Goal: Navigation & Orientation: Go to known website

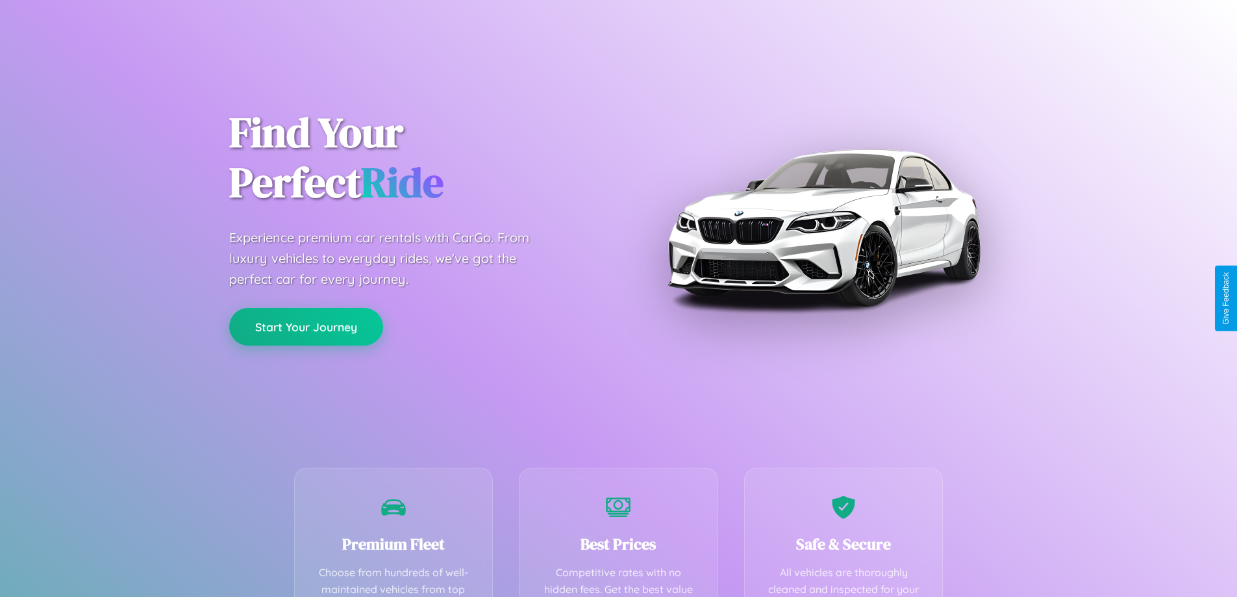
click at [306, 327] on button "Start Your Journey" at bounding box center [306, 327] width 154 height 38
click at [306, 326] on button "Start Your Journey" at bounding box center [306, 327] width 154 height 38
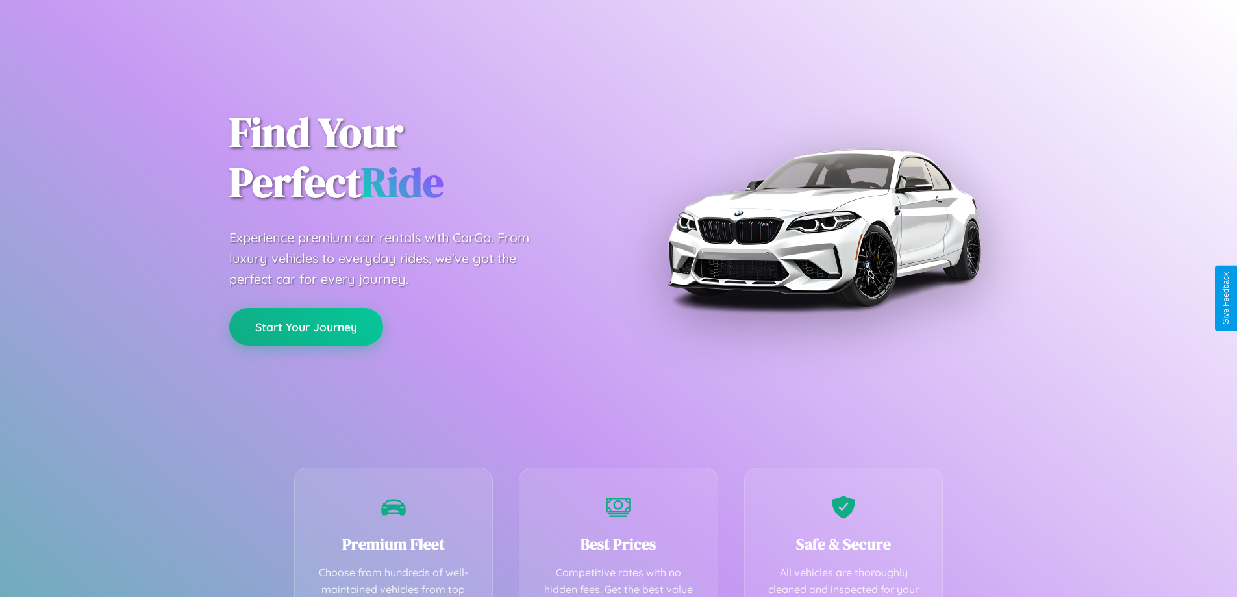
click at [306, 326] on button "Start Your Journey" at bounding box center [306, 327] width 154 height 38
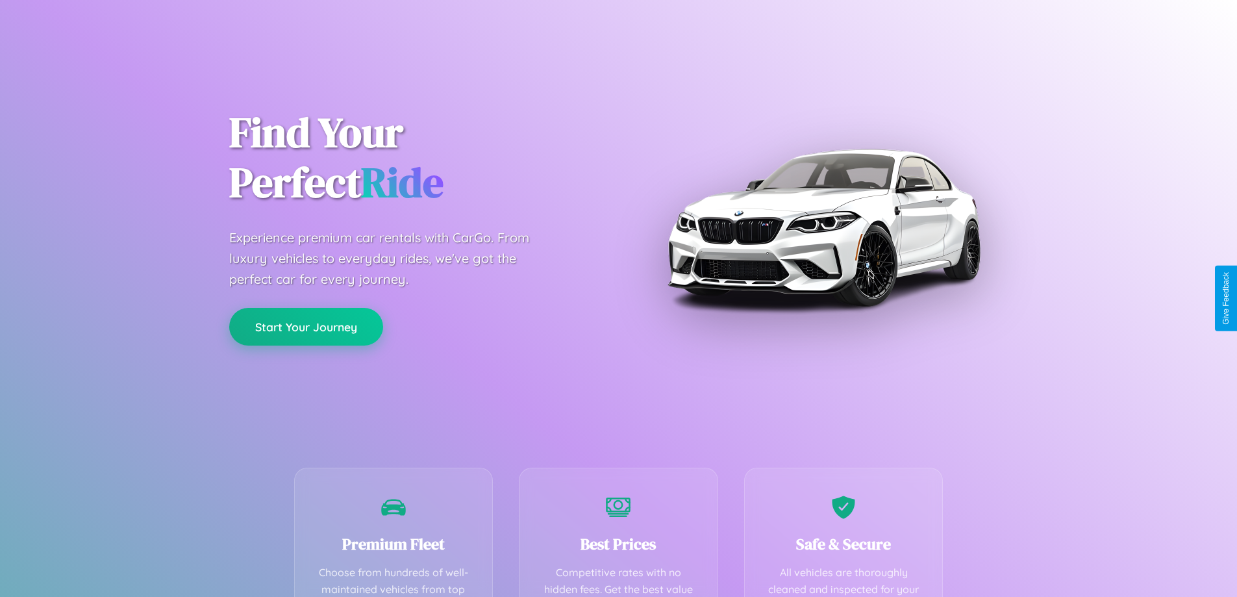
click at [306, 326] on button "Start Your Journey" at bounding box center [306, 327] width 154 height 38
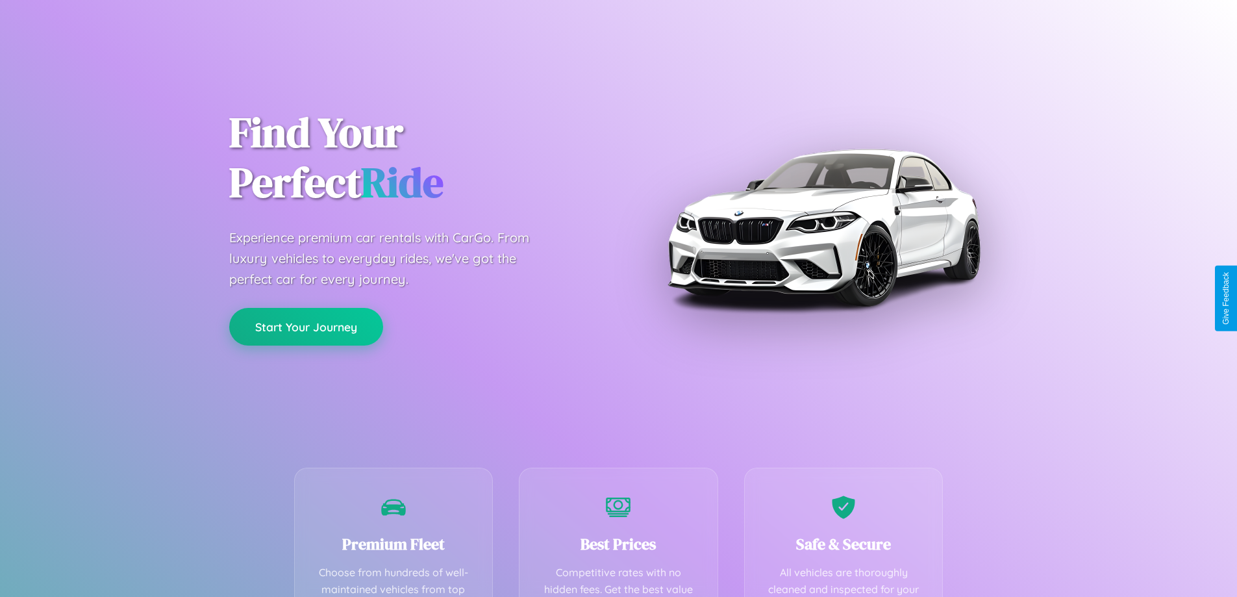
click at [306, 326] on button "Start Your Journey" at bounding box center [306, 327] width 154 height 38
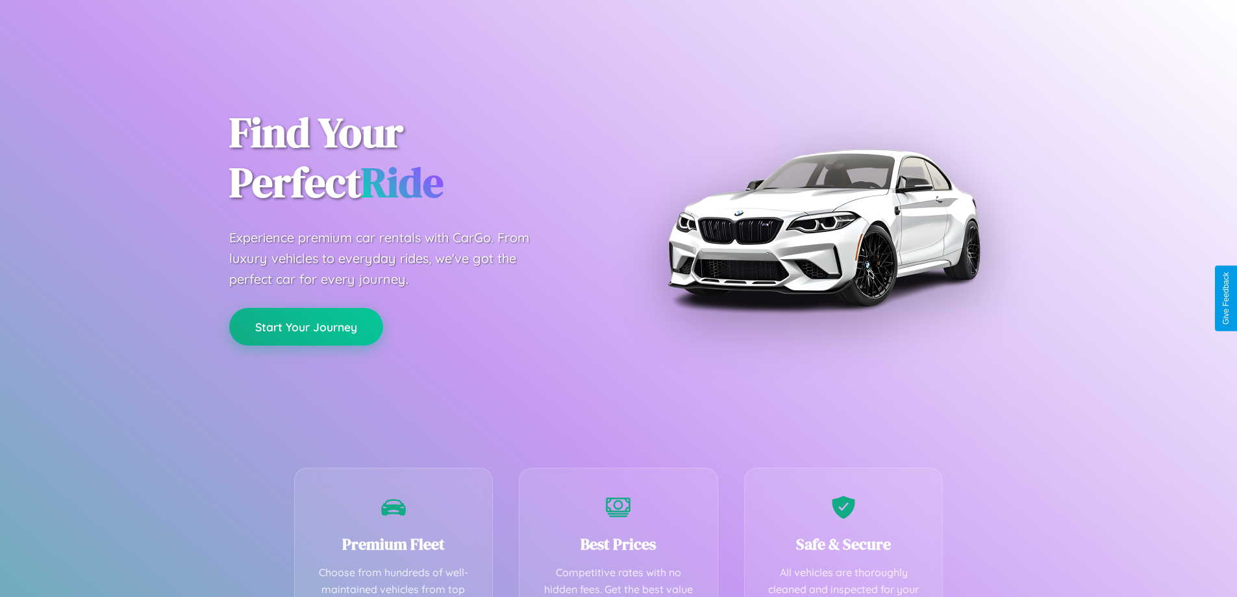
click at [306, 326] on button "Start Your Journey" at bounding box center [306, 327] width 154 height 38
